Goal: Find specific page/section: Find specific page/section

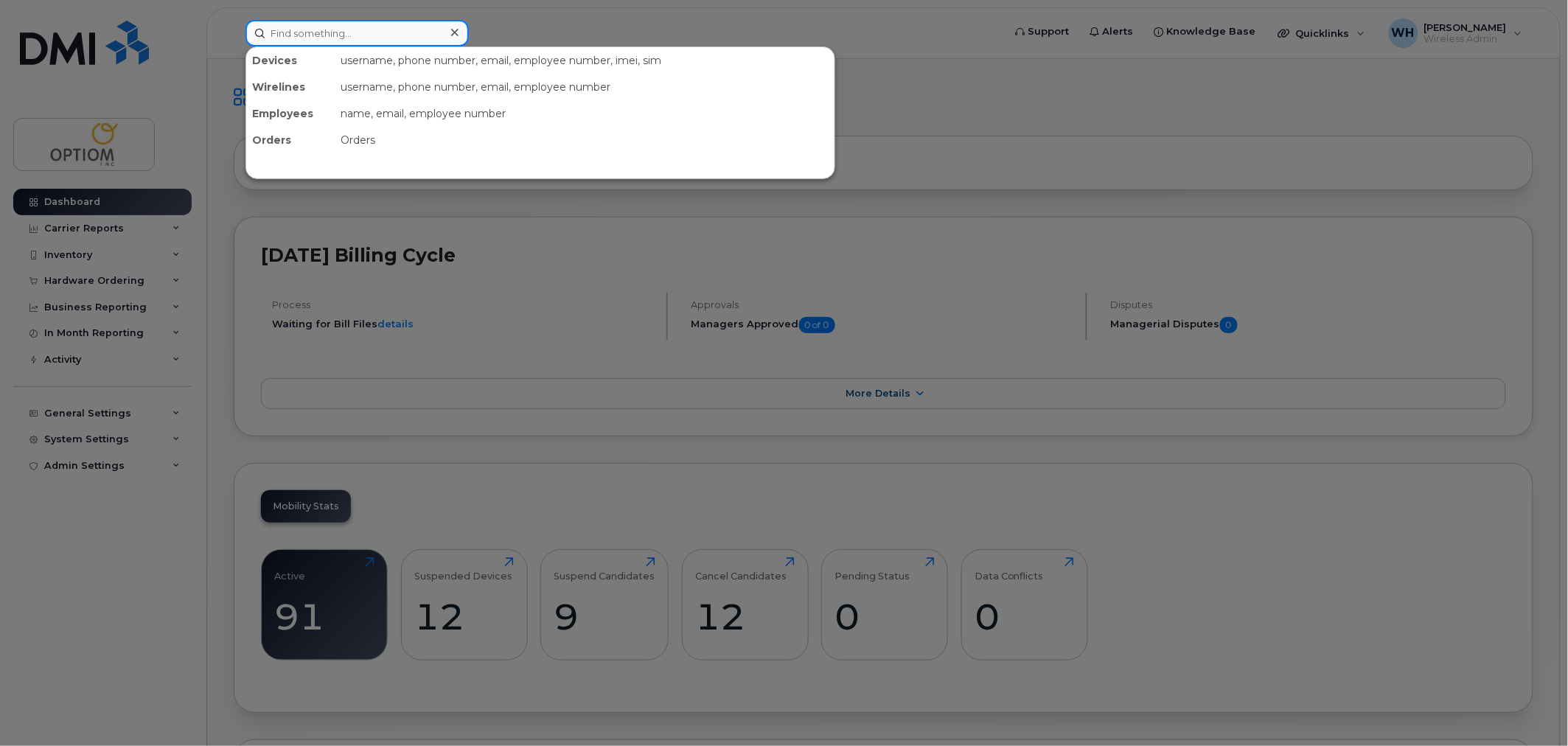
click at [357, 35] on input at bounding box center [357, 33] width 224 height 26
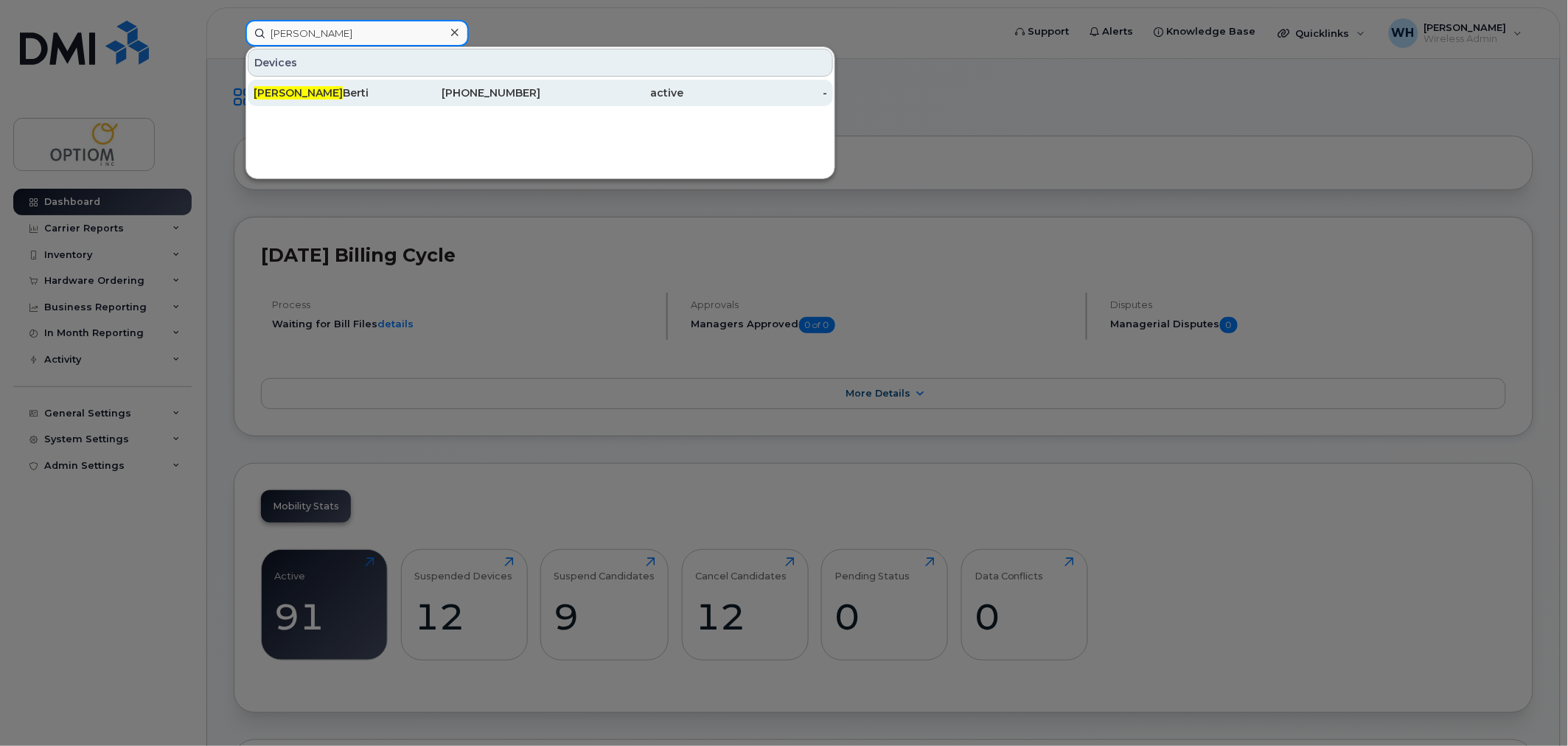
type input "[PERSON_NAME]"
click at [359, 84] on div "[PERSON_NAME]" at bounding box center [325, 92] width 144 height 26
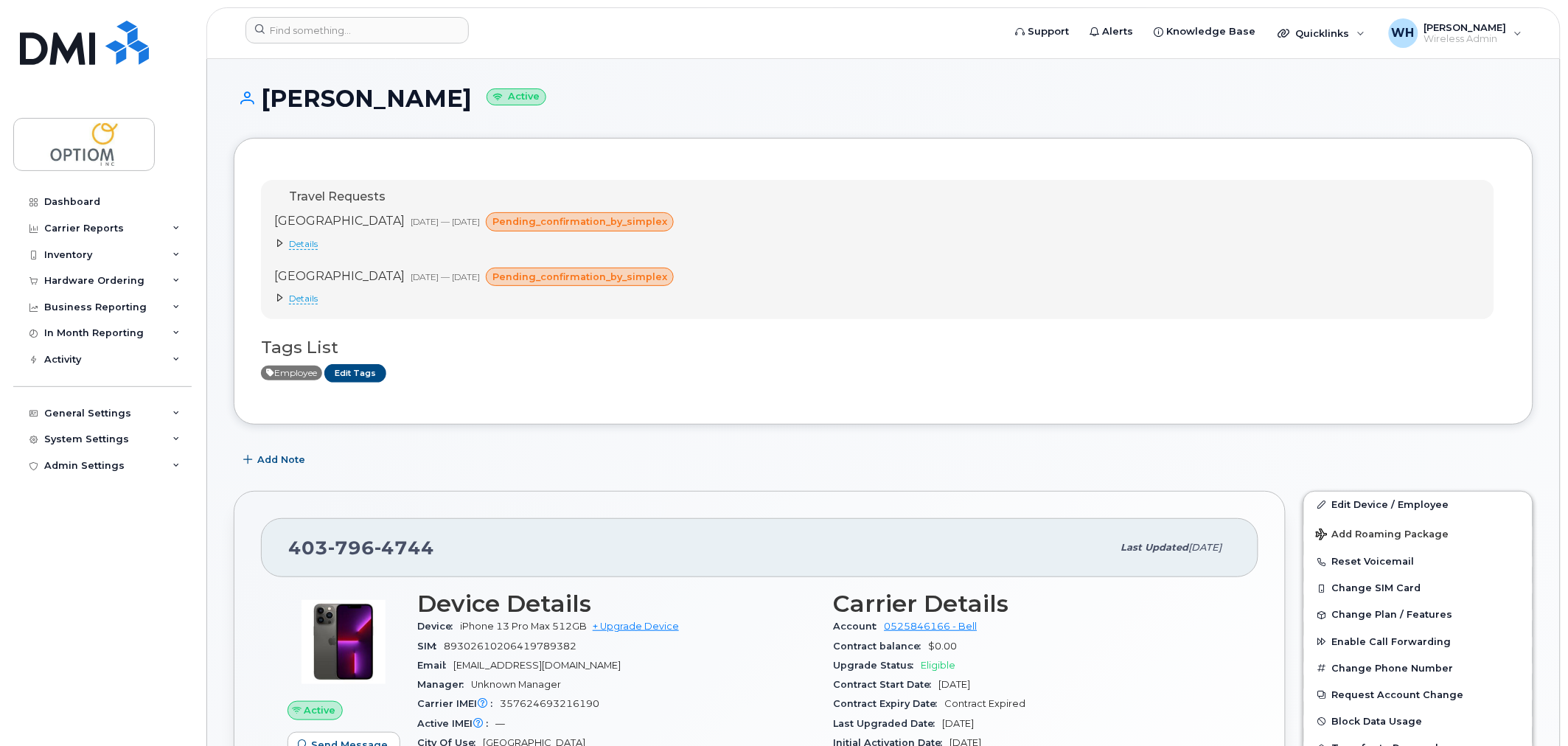
click at [276, 239] on icon at bounding box center [281, 244] width 9 height 9
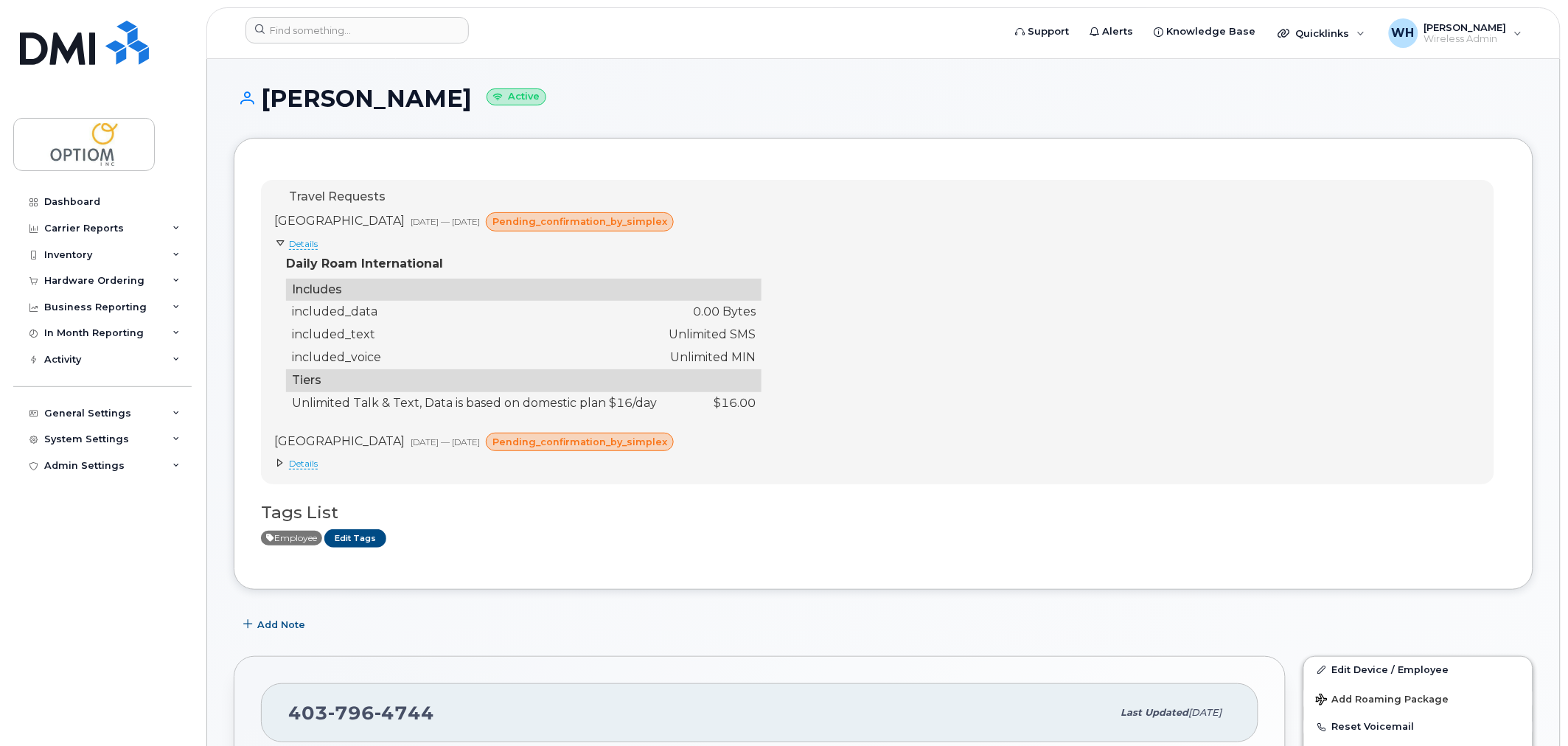
click at [276, 466] on icon at bounding box center [281, 463] width 9 height 9
click at [582, 219] on span "pending_confirmation_by_simplex" at bounding box center [579, 221] width 175 height 14
